Goal: Task Accomplishment & Management: Complete application form

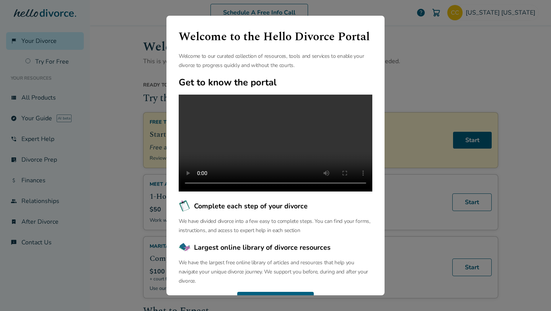
click at [133, 148] on div "Welcome to the Hello Divorce Portal Welcome to our curated collection of resour…" at bounding box center [275, 155] width 551 height 311
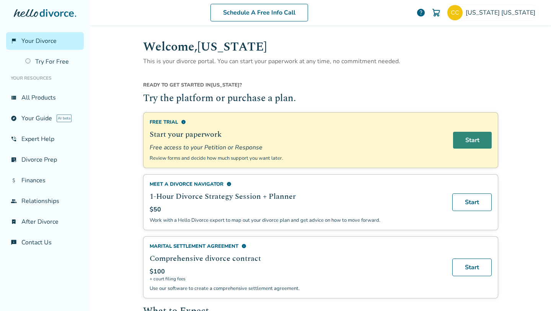
click at [462, 139] on link "Start" at bounding box center [472, 140] width 39 height 17
click at [58, 63] on link "Try For Free" at bounding box center [52, 62] width 63 height 18
